Goal: Understand process/instructions

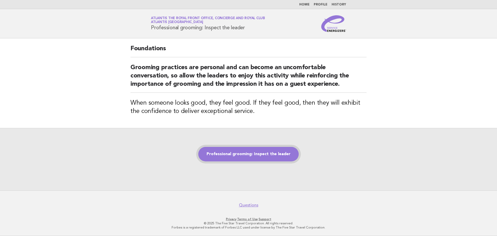
click at [253, 159] on link "Professional grooming: Inspect the leader" at bounding box center [248, 154] width 100 height 14
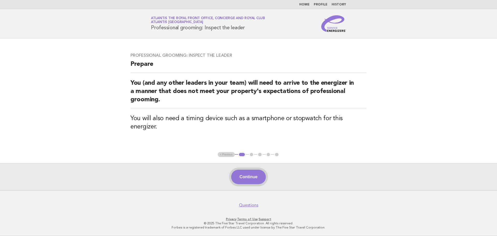
click at [254, 171] on button "Continue" at bounding box center [248, 176] width 34 height 14
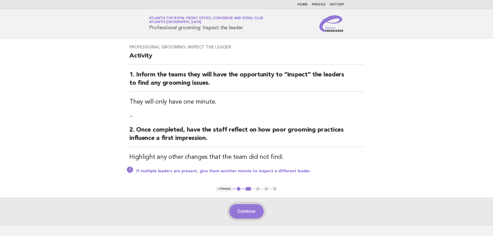
click at [251, 207] on button "Continue" at bounding box center [246, 211] width 34 height 14
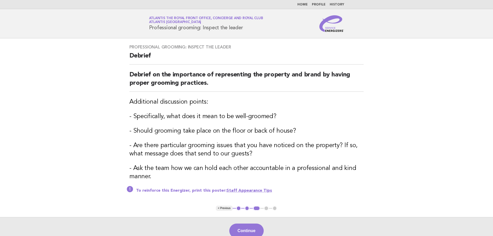
click at [245, 221] on div "Continue" at bounding box center [246, 230] width 493 height 27
click at [246, 223] on button "Continue" at bounding box center [246, 230] width 34 height 14
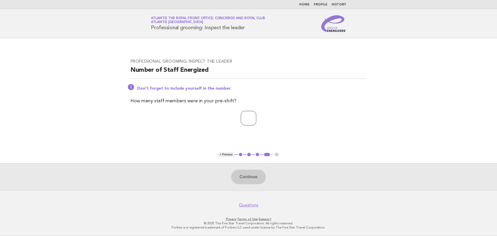
click at [245, 121] on input "number" at bounding box center [249, 118] width 16 height 14
type input "*"
click at [256, 178] on button "Continue" at bounding box center [248, 176] width 34 height 14
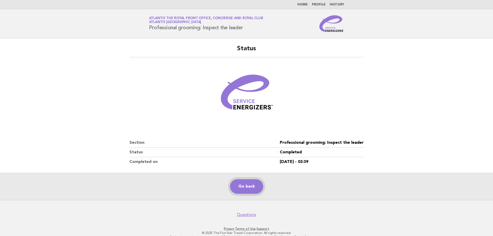
click at [240, 182] on link "Go back" at bounding box center [246, 186] width 33 height 14
